Goal: Task Accomplishment & Management: Complete application form

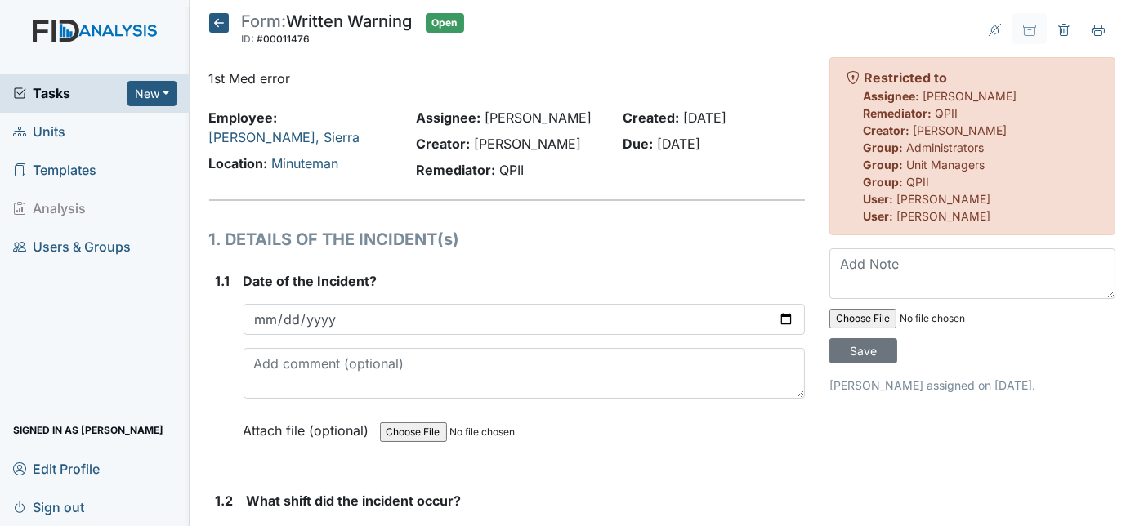
scroll to position [673, 0]
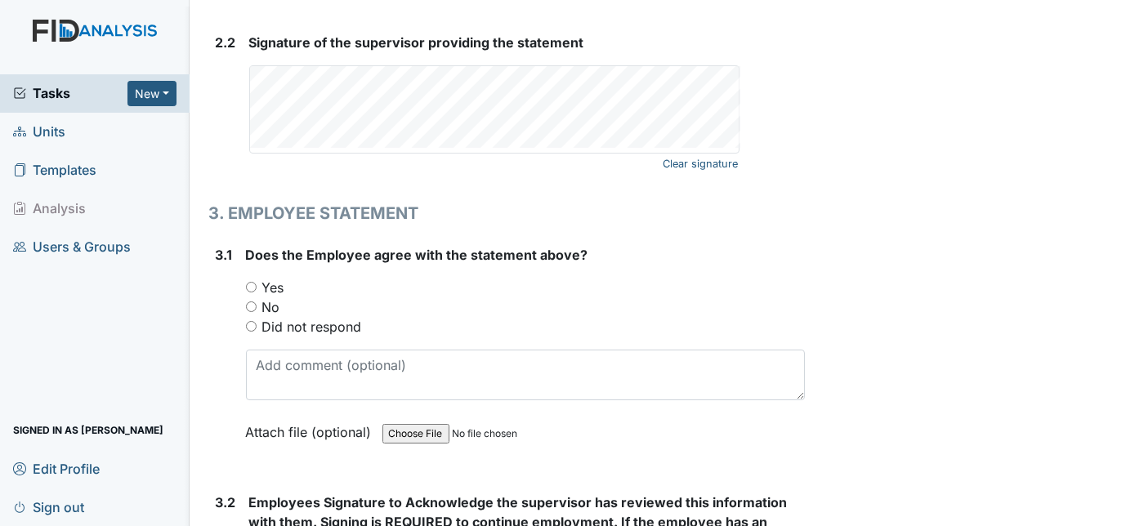
scroll to position [2478, 0]
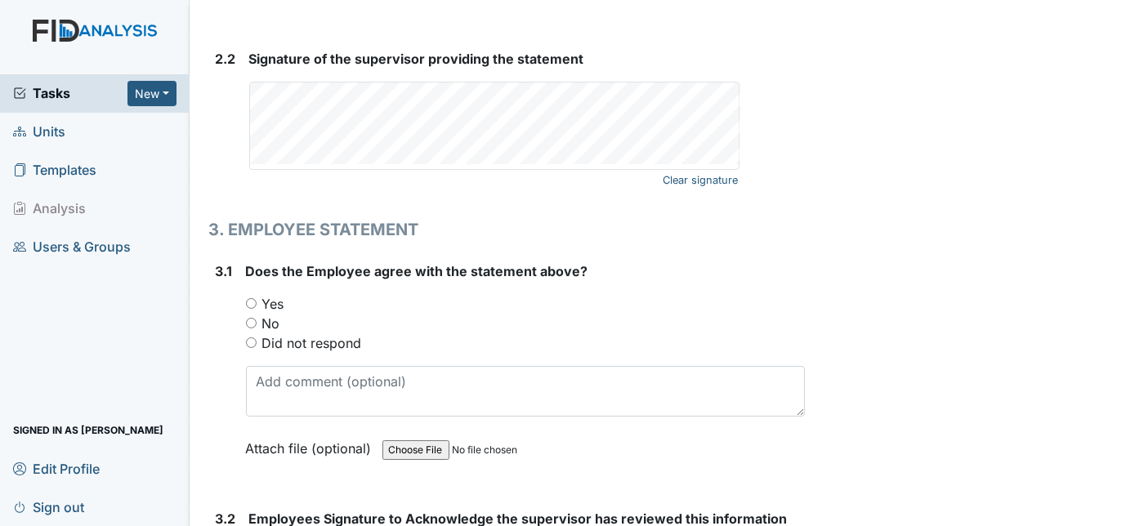
click at [251, 298] on input "Yes" at bounding box center [251, 303] width 11 height 11
radio input "true"
click at [216, 302] on div "3.1" at bounding box center [224, 371] width 17 height 221
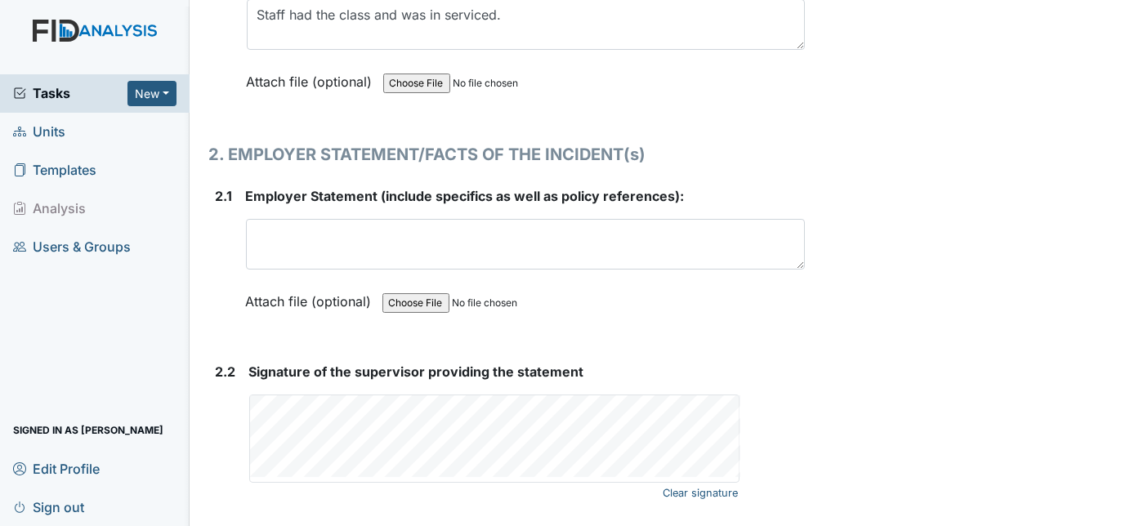
scroll to position [2175, 0]
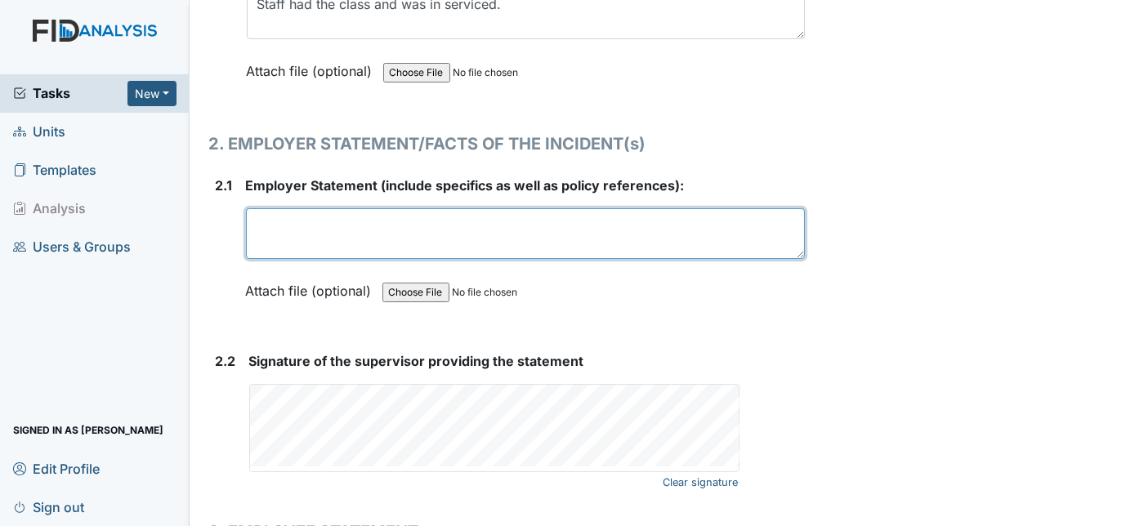
click at [262, 211] on textarea at bounding box center [526, 233] width 560 height 51
type textarea "S"
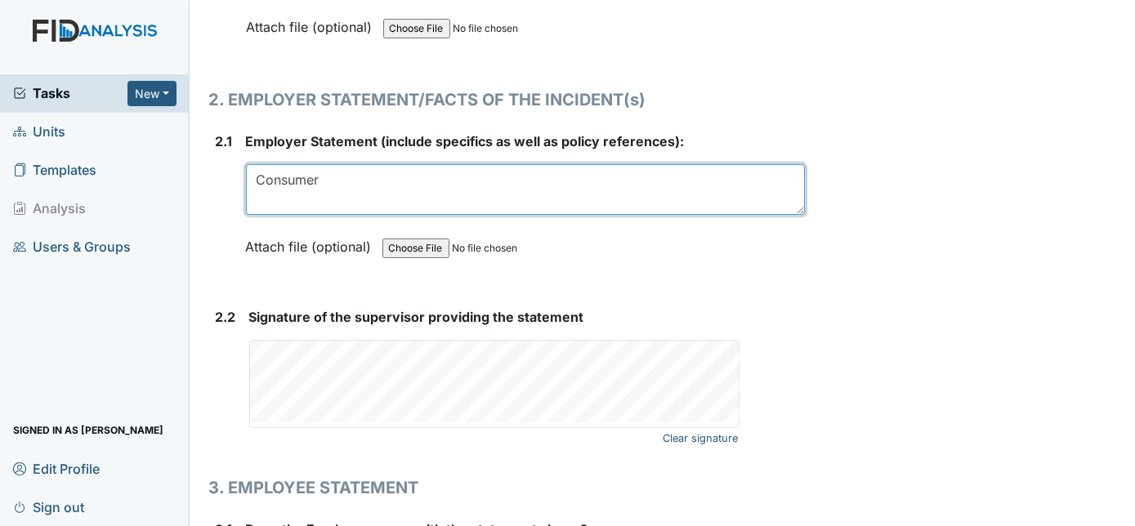
scroll to position [2224, 0]
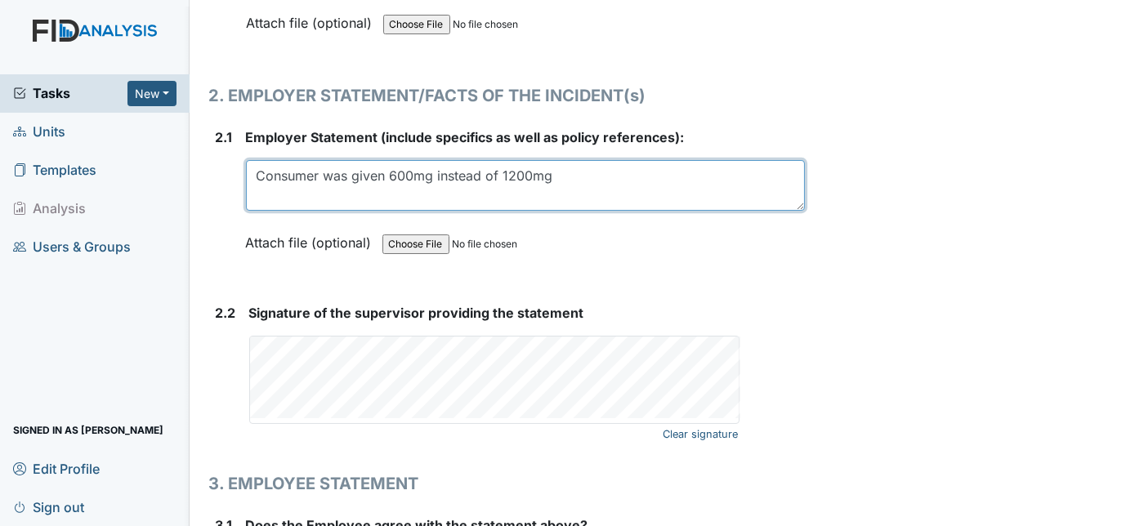
click at [386, 167] on textarea "Consumer was given 600mg instead of 1200mg" at bounding box center [526, 185] width 560 height 51
click at [575, 166] on textarea "Consumer was given [MEDICAL_DATA] 600mg instead of 1200mg" at bounding box center [526, 185] width 560 height 51
click at [702, 171] on textarea "Consumer was given [MEDICAL_DATA] 600mg instead of [MEDICAL_DATA] 1200mg" at bounding box center [526, 185] width 560 height 51
click at [752, 170] on textarea "Consumer was given [MEDICAL_DATA] 600mg instead of [MEDICAL_DATA] 1200mg." at bounding box center [526, 185] width 560 height 51
type textarea "Consumer was given [MEDICAL_DATA] 600mg instead of [MEDICAL_DATA] 1200mg."
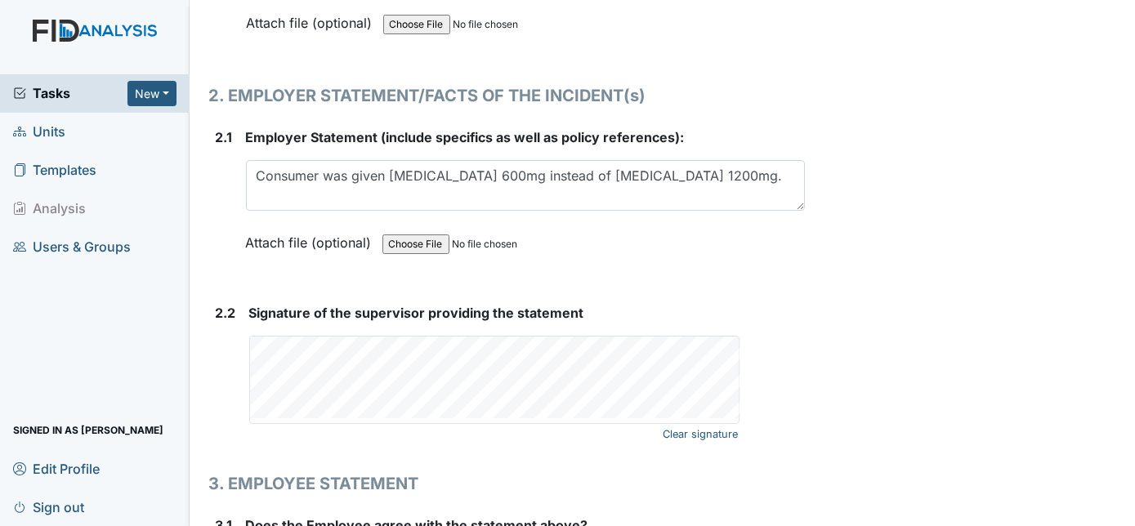
click at [792, 255] on form "Employer Statement (include specifics as well as policy references): Consumer w…" at bounding box center [526, 201] width 560 height 149
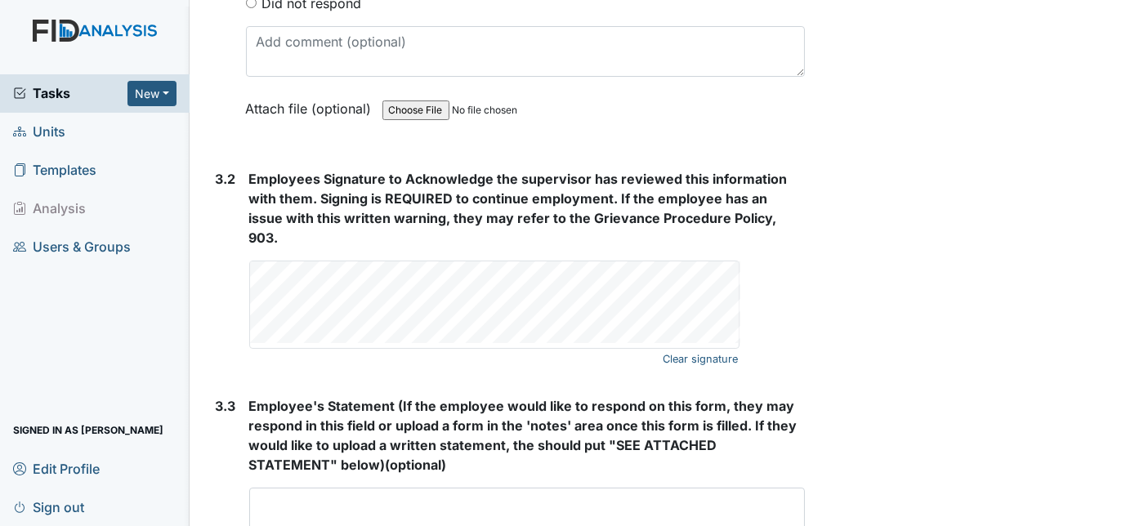
scroll to position [2931, 0]
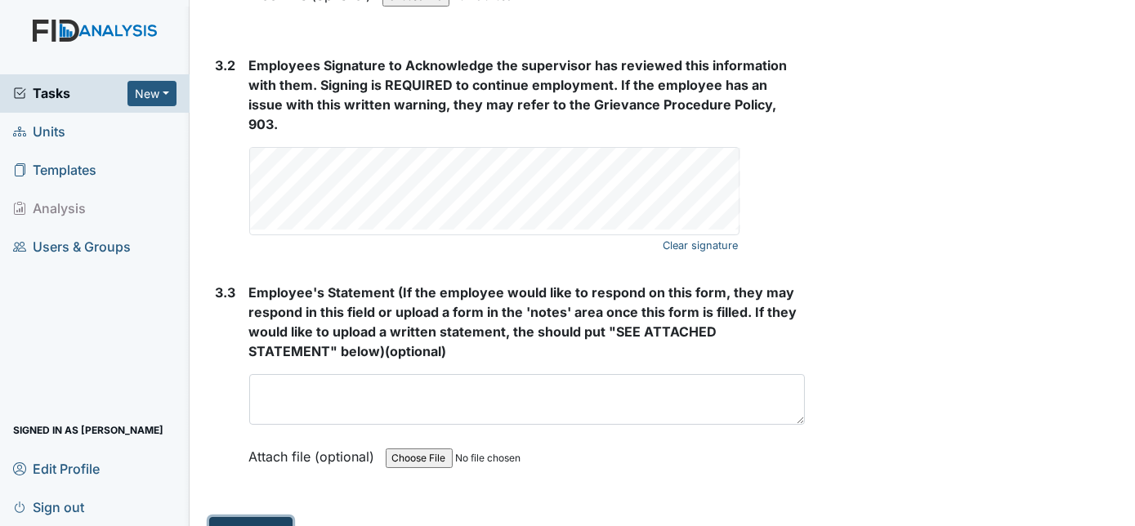
click at [274, 517] on button "Submit" at bounding box center [250, 532] width 83 height 31
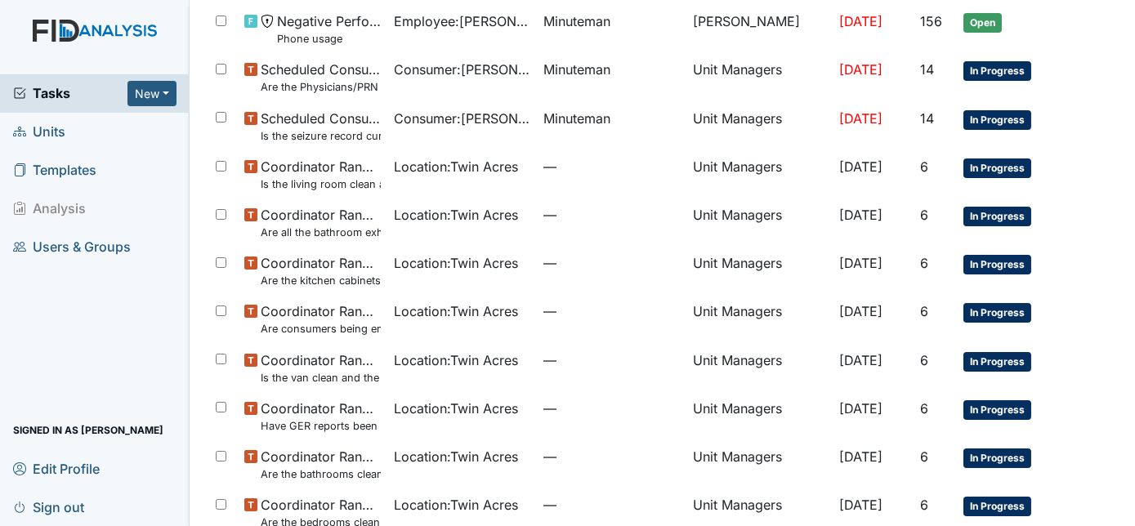
scroll to position [507, 0]
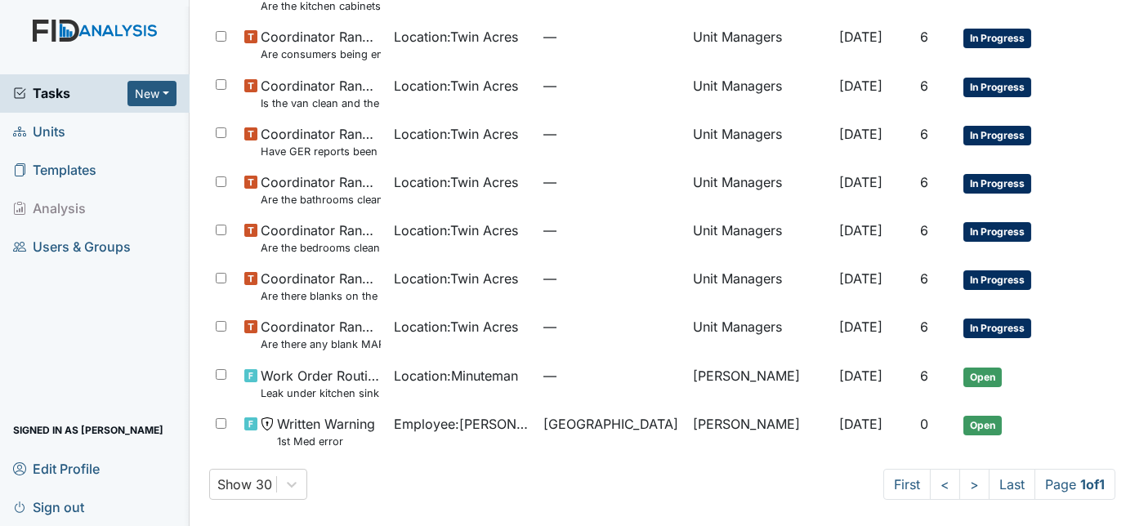
click at [48, 125] on span "Units" at bounding box center [39, 131] width 52 height 25
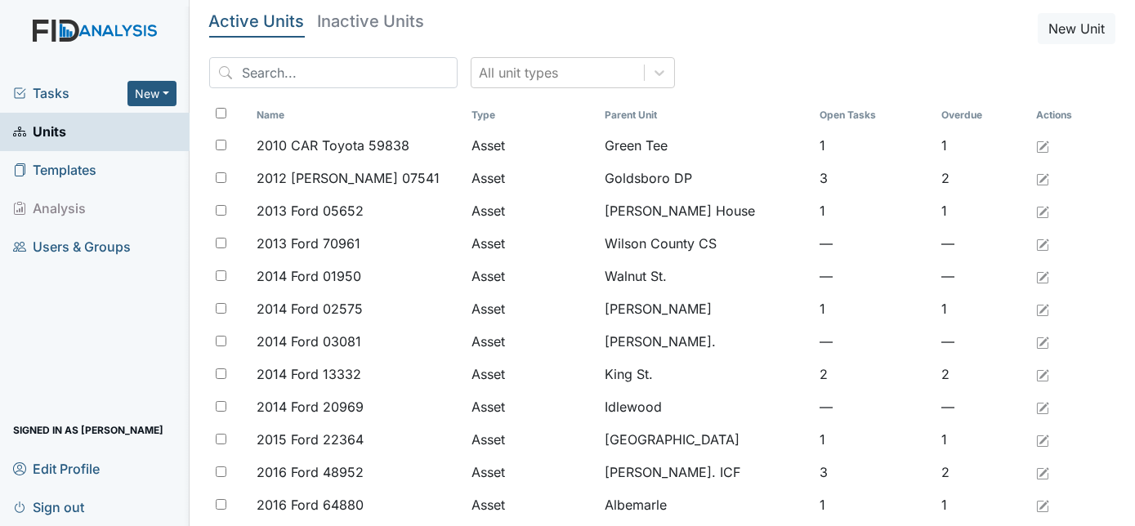
click at [43, 91] on span "Tasks" at bounding box center [70, 93] width 114 height 20
